Goal: Information Seeking & Learning: Learn about a topic

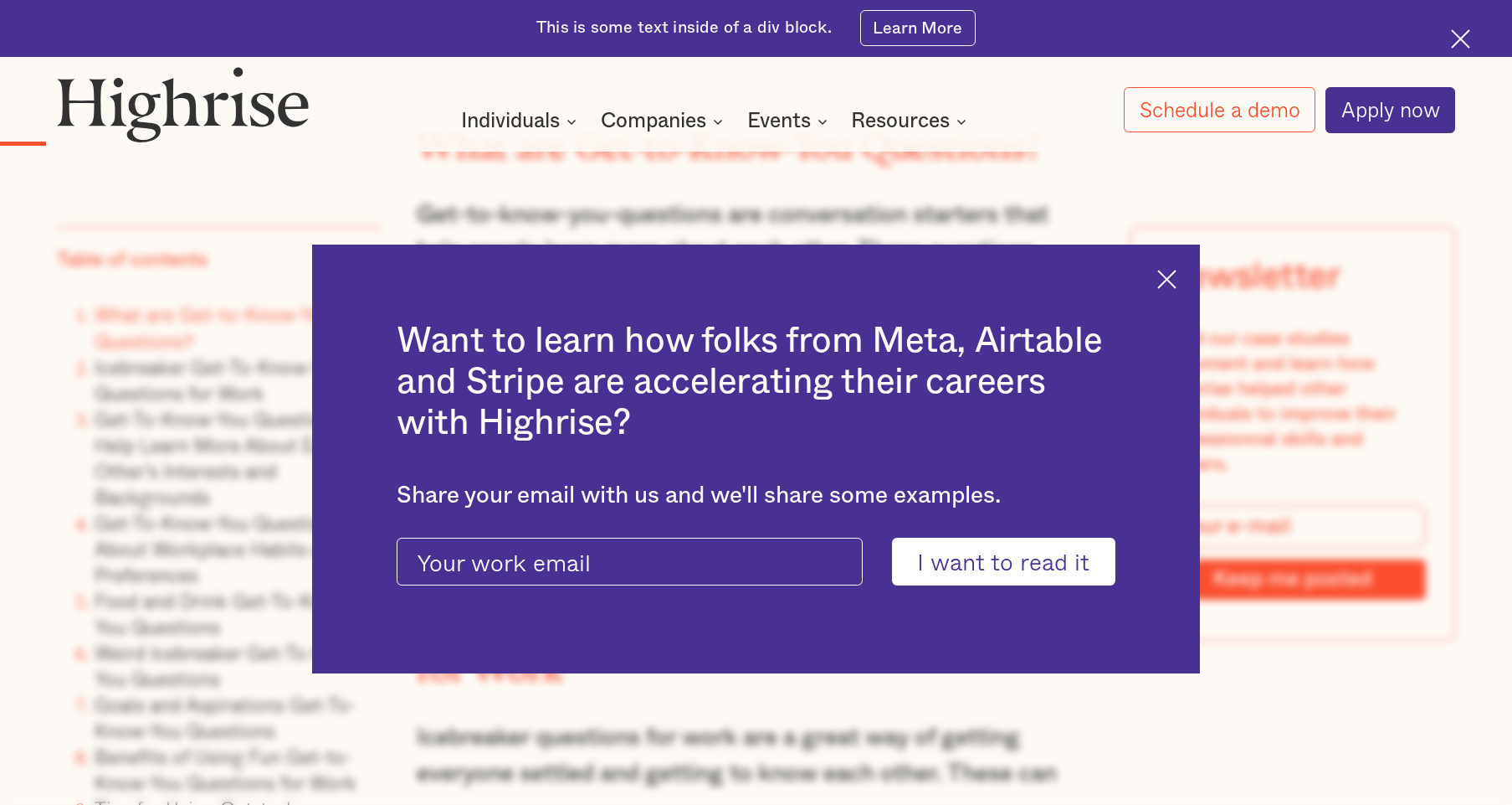
scroll to position [2246, 0]
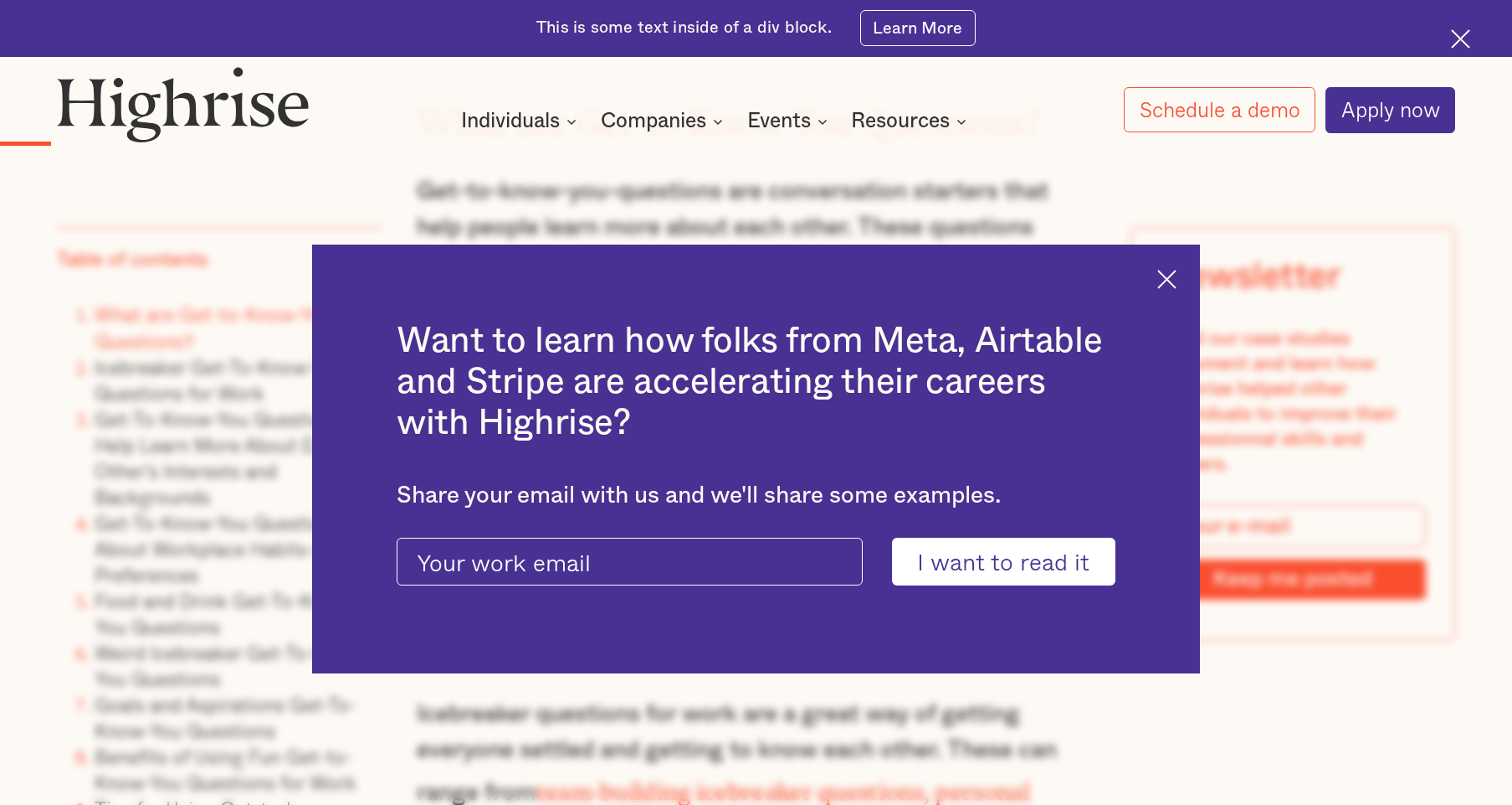
click at [1171, 278] on img at bounding box center [1166, 279] width 19 height 19
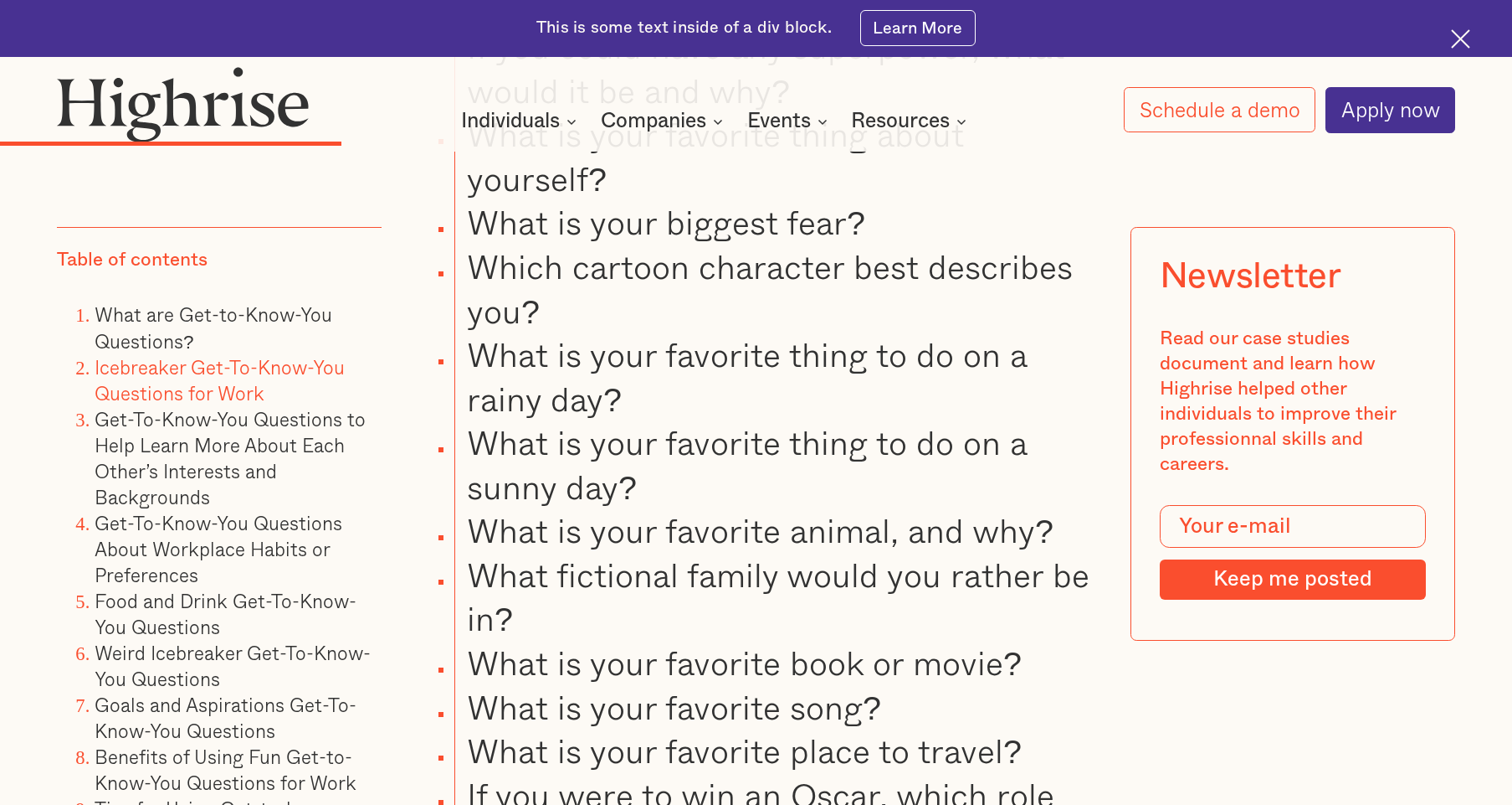
scroll to position [6179, 0]
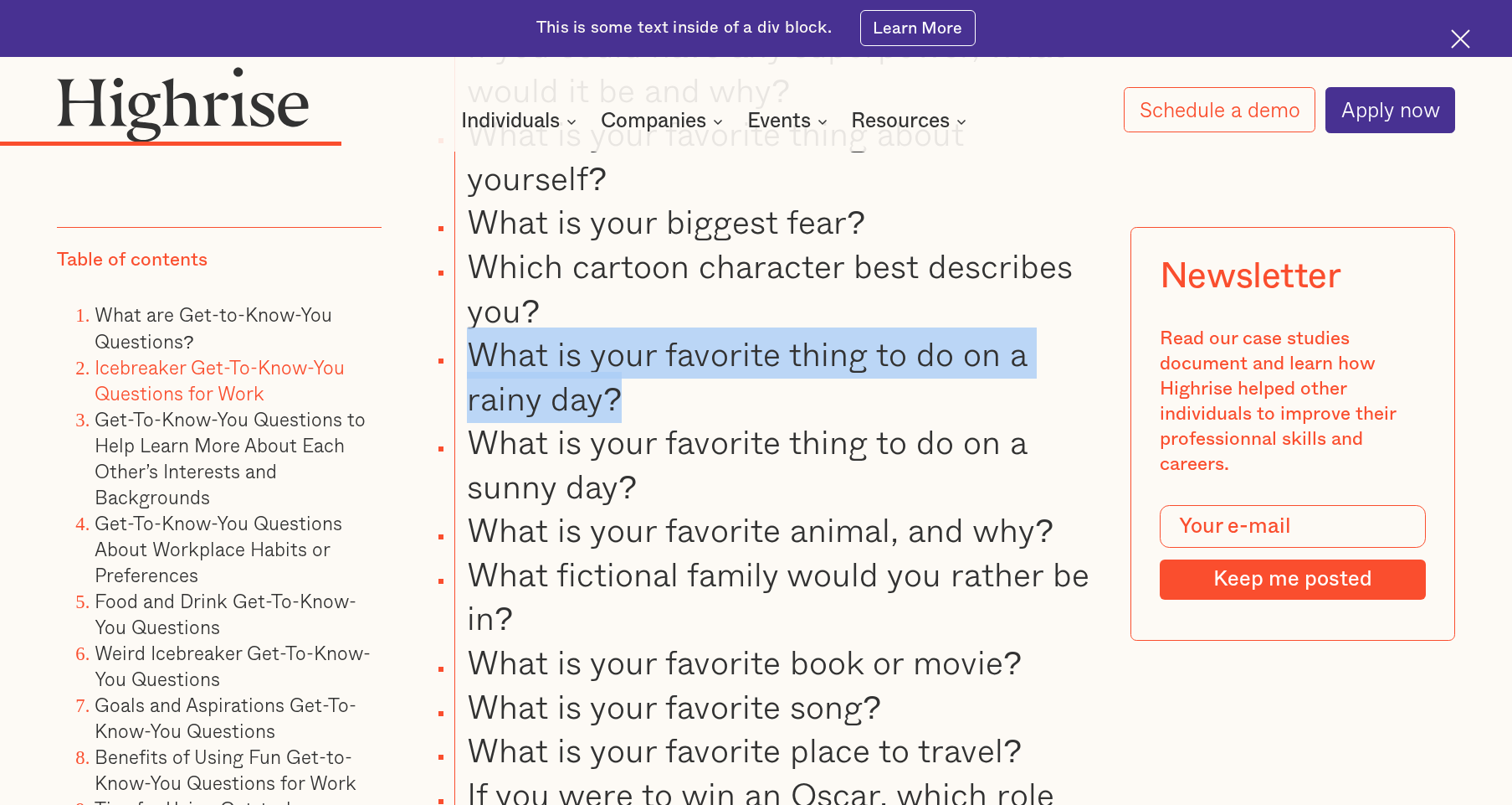
drag, startPoint x: 677, startPoint y: 393, endPoint x: 493, endPoint y: 367, distance: 185.8
click at [471, 343] on li "What is your favorite thing to do on a rainy day?" at bounding box center [776, 376] width 642 height 88
copy li "What is your favorite thing to do on a rainy day?"
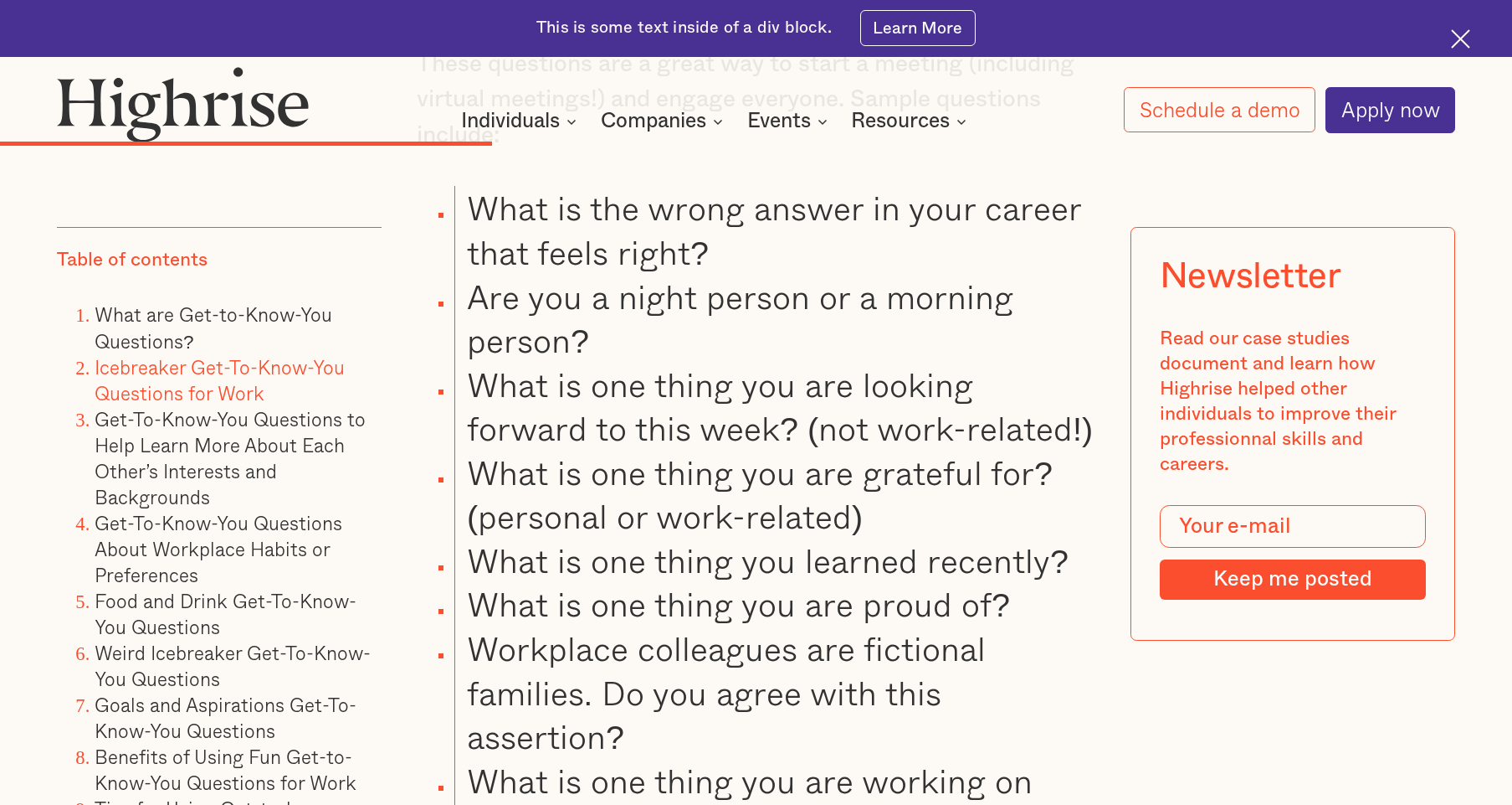
scroll to position [8217, 0]
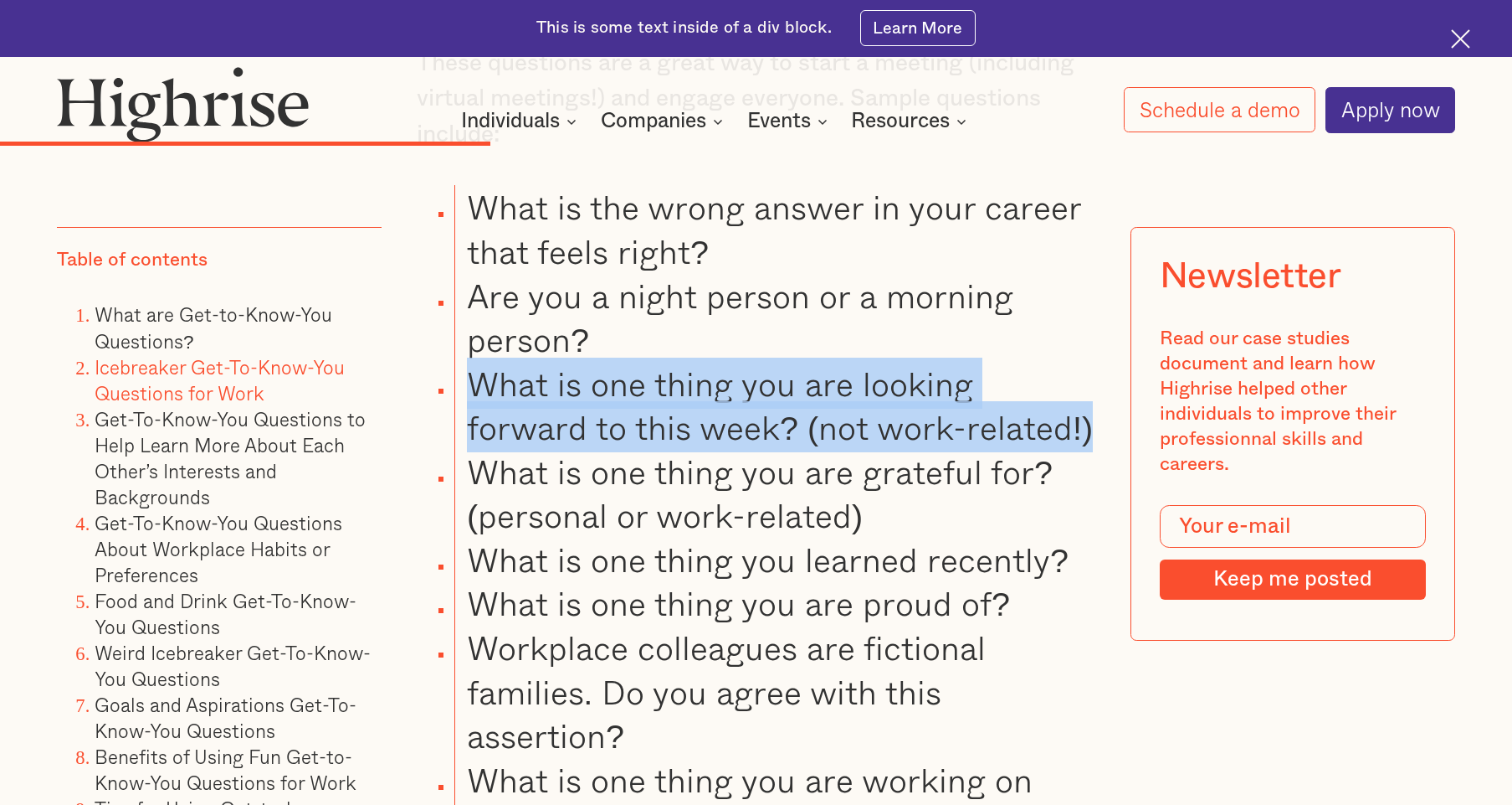
drag, startPoint x: 991, startPoint y: 424, endPoint x: 478, endPoint y: 384, distance: 514.6
click at [478, 384] on li "What is one thing you are looking forward to this week? (not work-related!)" at bounding box center [776, 405] width 642 height 88
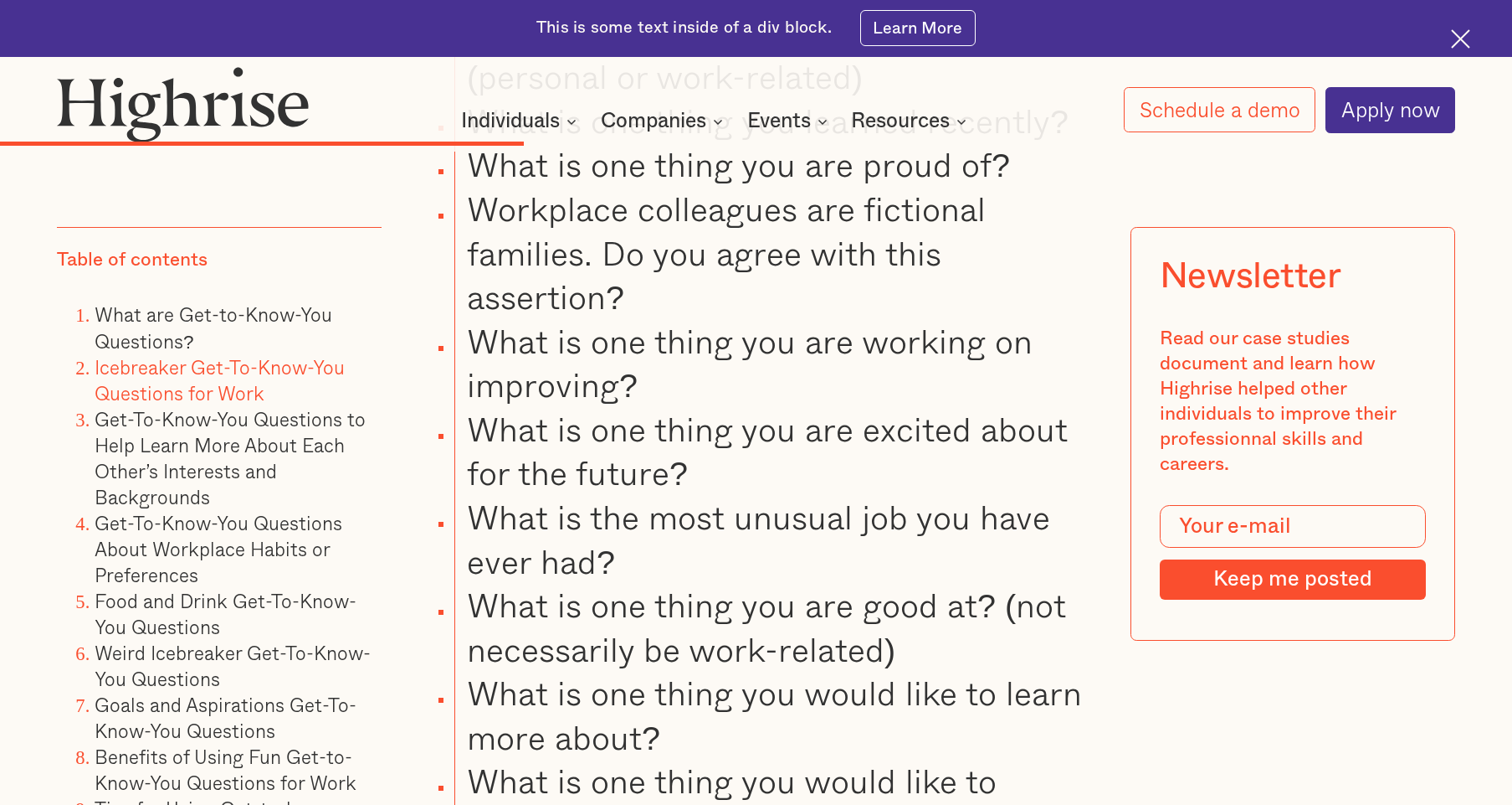
click at [693, 478] on li "What is one thing you are excited about for the future?" at bounding box center [776, 451] width 642 height 88
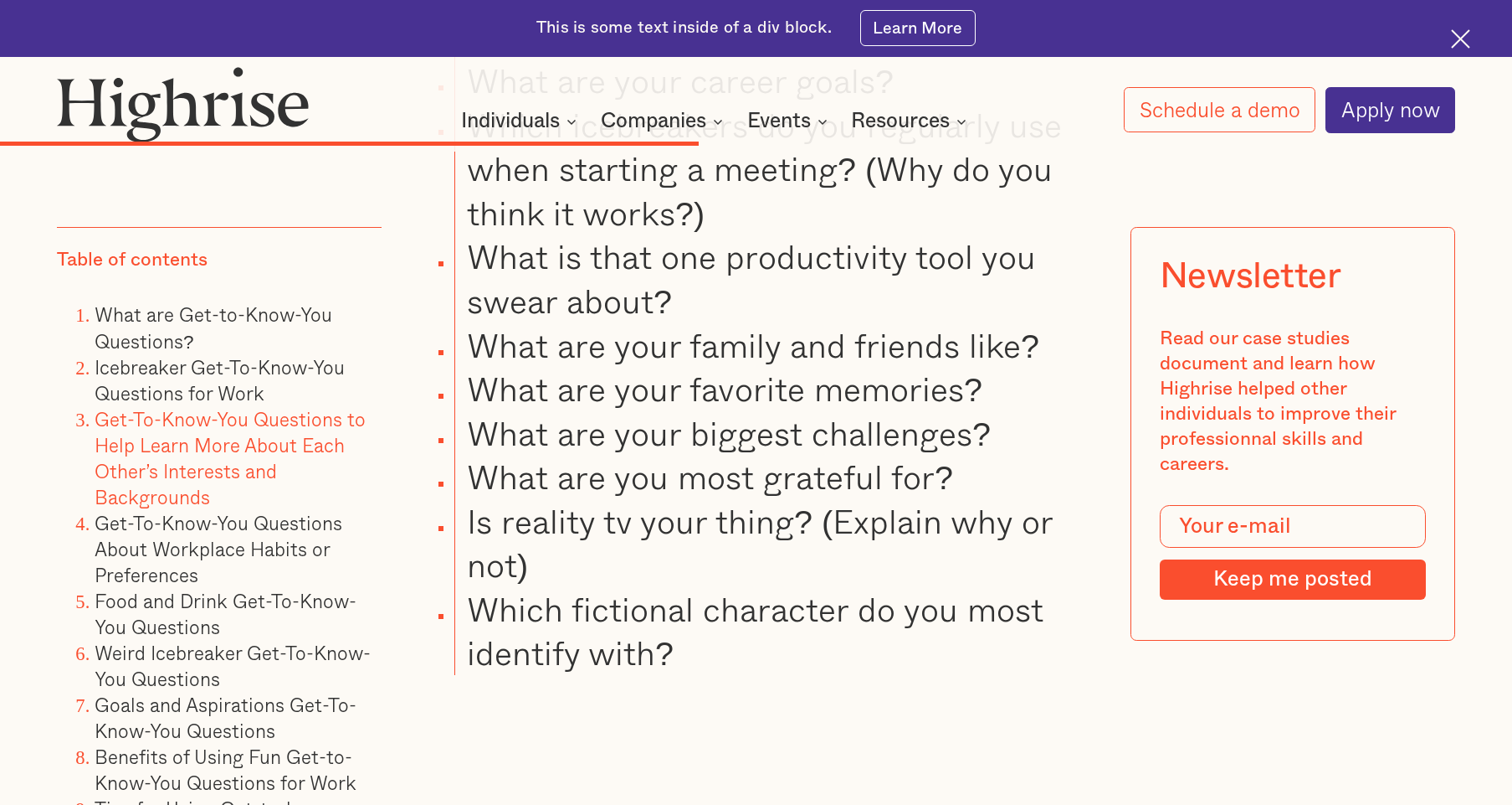
scroll to position [11021, 0]
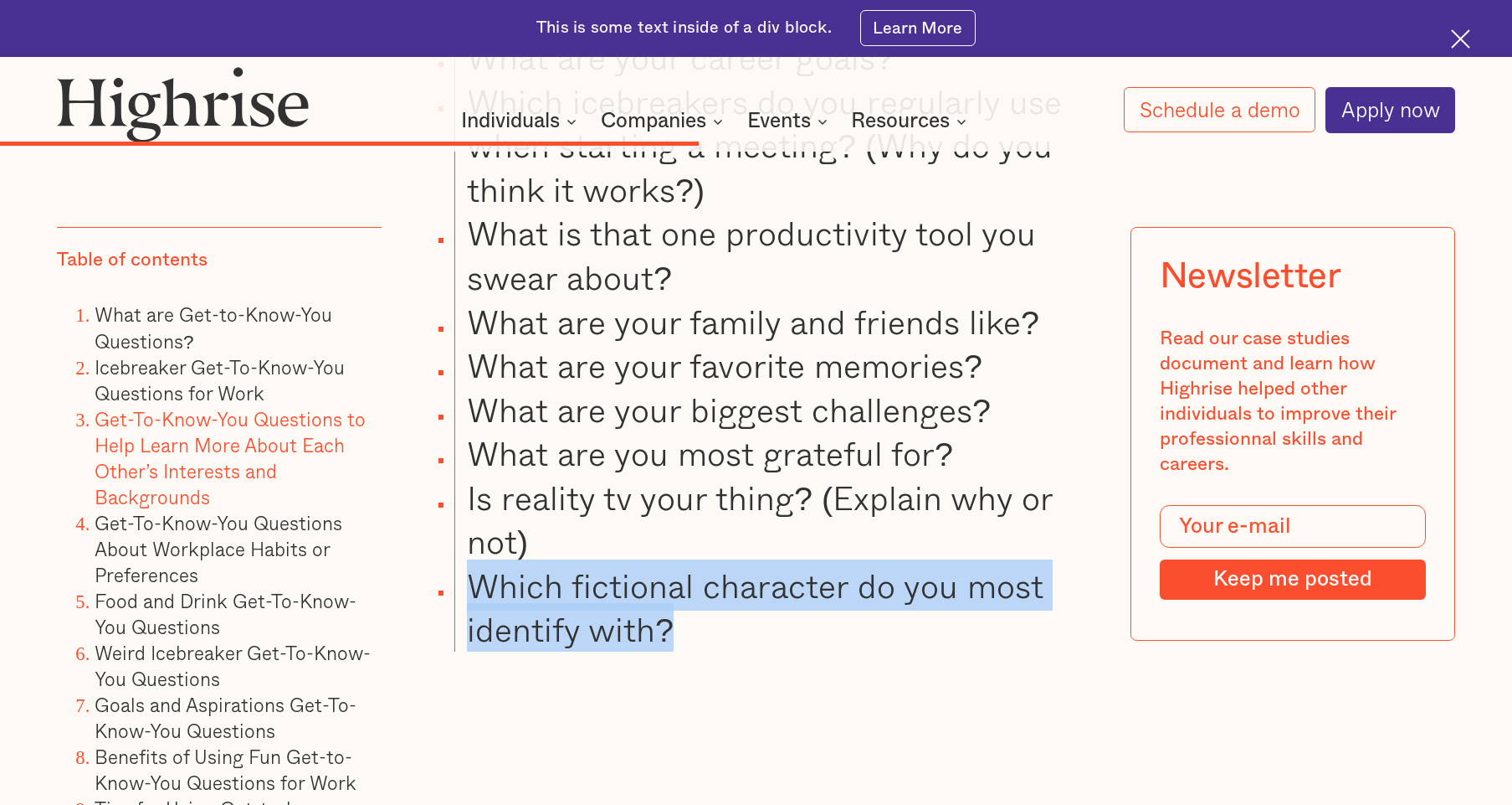
drag, startPoint x: 701, startPoint y: 674, endPoint x: 477, endPoint y: 632, distance: 227.9
click at [477, 632] on li "Which fictional character do you most identify with?" at bounding box center [776, 608] width 642 height 88
copy li "Which fictional character do you most identify with?"
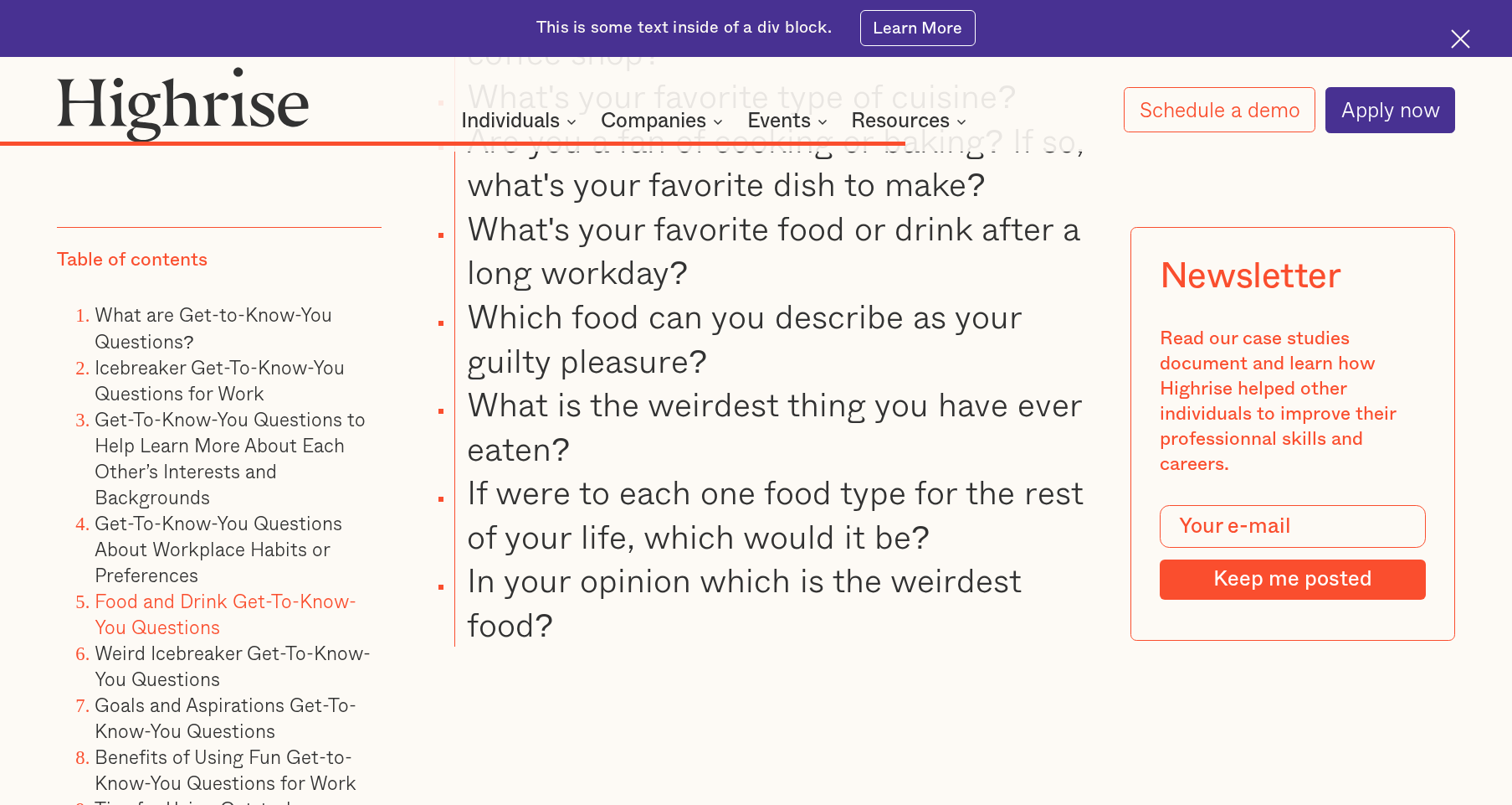
scroll to position [13820, 0]
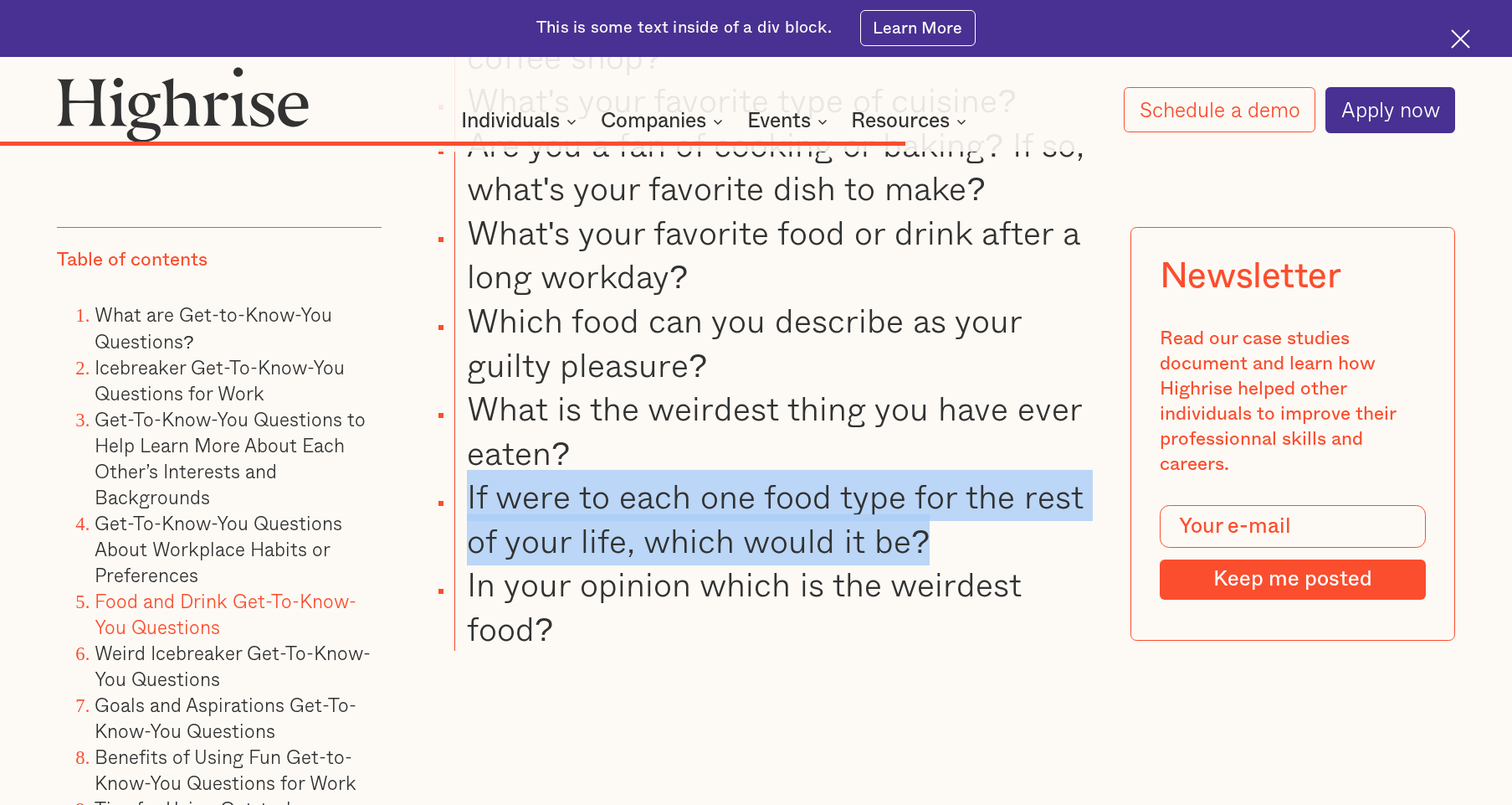
drag, startPoint x: 962, startPoint y: 581, endPoint x: 465, endPoint y: 542, distance: 498.5
click at [465, 542] on li "If were to each one food type for the rest of your life, which would it be?" at bounding box center [776, 518] width 642 height 88
copy li "If were to each one food type for the rest of your life, which would it be?"
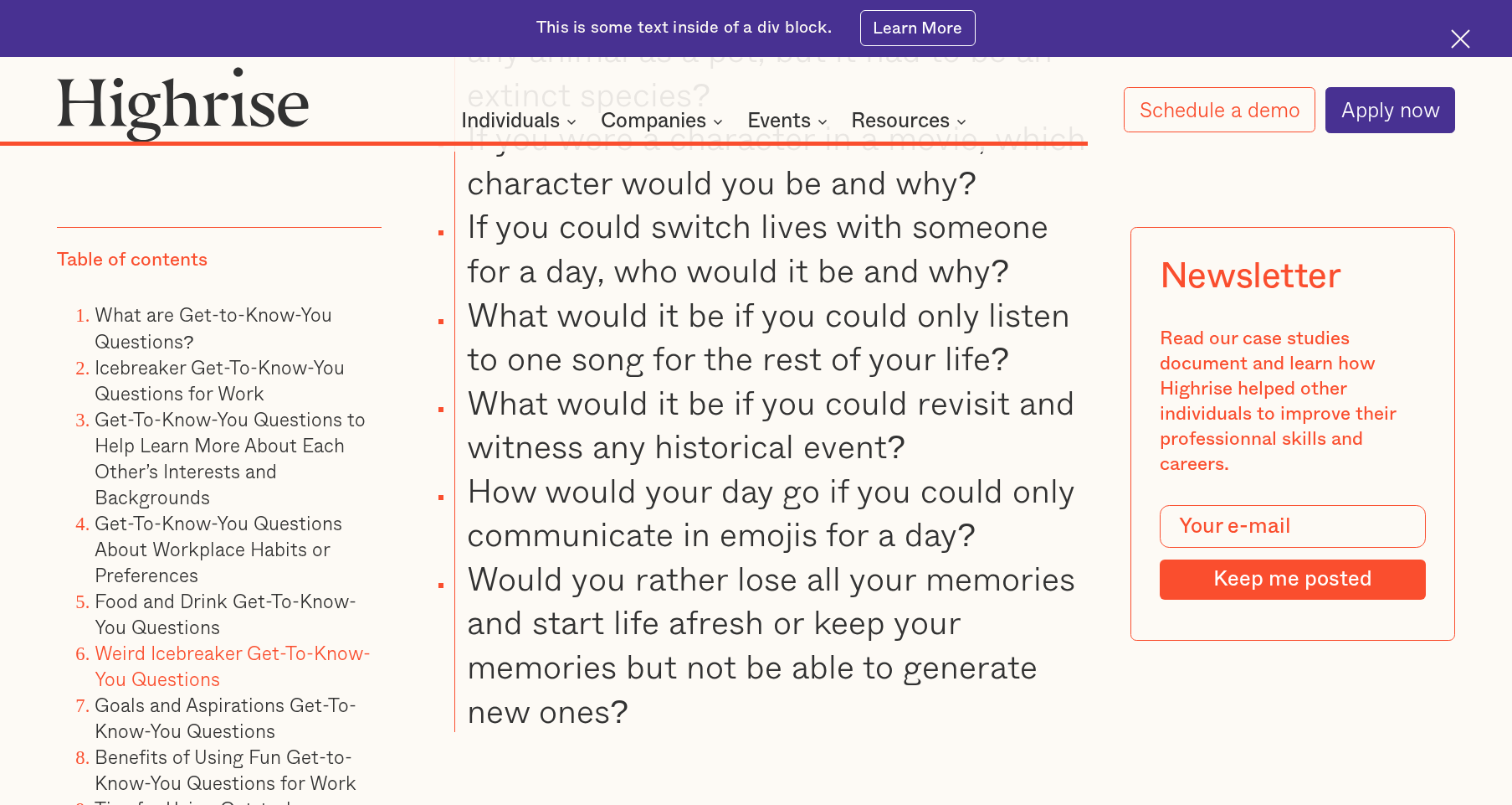
scroll to position [16413, 0]
